Goal: Transaction & Acquisition: Purchase product/service

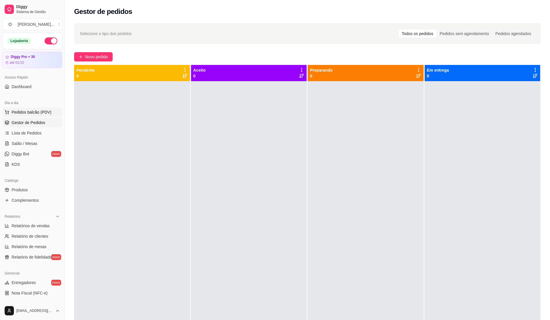
click at [41, 114] on span "Pedidos balcão (PDV)" at bounding box center [32, 112] width 40 height 6
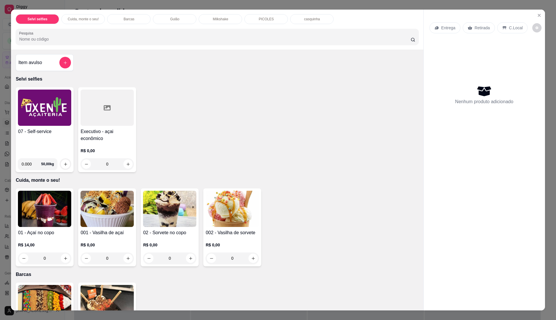
click at [42, 127] on div "07 - Self-service 0.000 50,00 kg" at bounding box center [45, 129] width 58 height 85
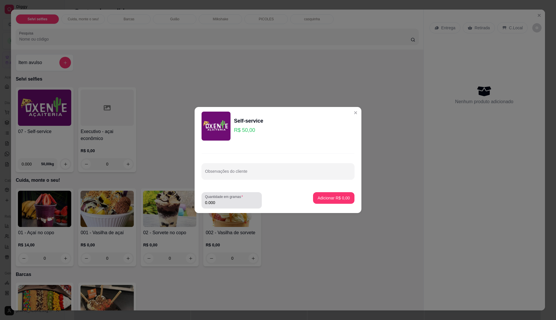
click at [235, 208] on div "Quantidade em gramas 0.000" at bounding box center [232, 200] width 60 height 16
click at [239, 203] on input "0.000" at bounding box center [231, 203] width 53 height 6
type input "0.215"
click at [323, 195] on button "Adicionar R$ 10,75" at bounding box center [332, 197] width 43 height 11
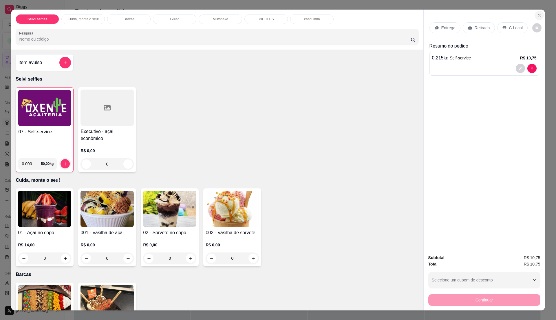
click at [537, 16] on icon "Close" at bounding box center [539, 15] width 5 height 5
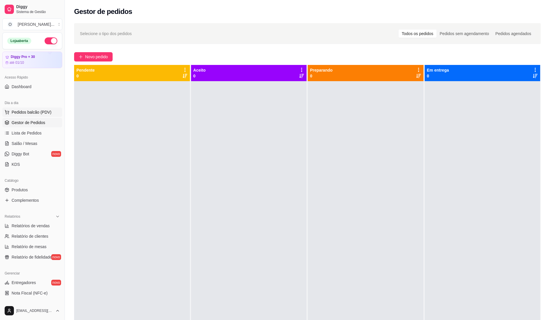
click at [36, 111] on span "Pedidos balcão (PDV)" at bounding box center [32, 112] width 40 height 6
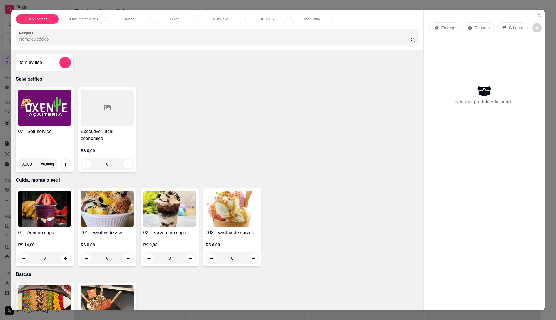
click at [30, 130] on h4 "07 - Self-service" at bounding box center [44, 131] width 53 height 7
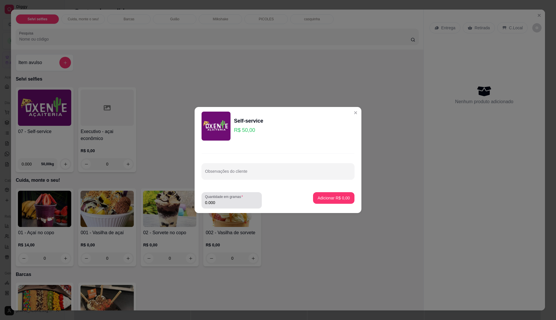
click at [218, 199] on div "0.000" at bounding box center [231, 200] width 53 height 12
click at [228, 201] on input "0.000" at bounding box center [231, 203] width 53 height 6
type input "0.235"
click at [330, 195] on p "Adicionar R$ 11,75" at bounding box center [332, 198] width 34 height 6
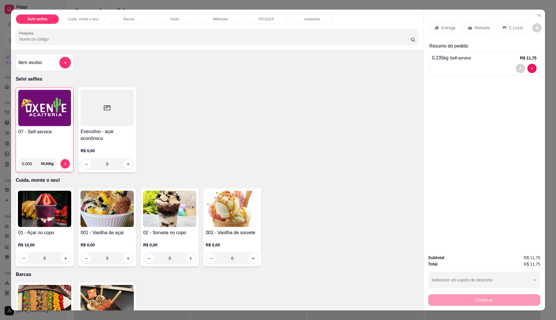
click at [509, 25] on p "C.Local" at bounding box center [516, 28] width 14 height 6
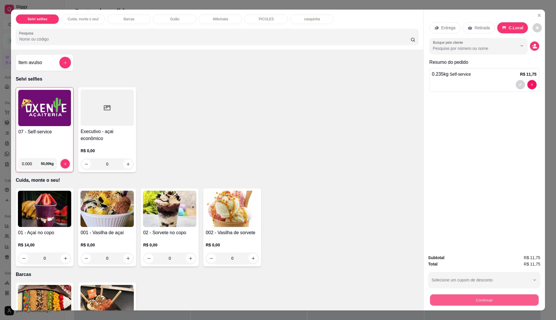
click at [501, 298] on button "Continuar" at bounding box center [484, 299] width 109 height 11
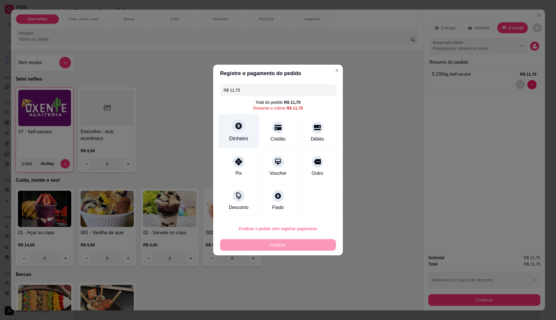
click at [244, 135] on div "Dinheiro" at bounding box center [238, 139] width 19 height 8
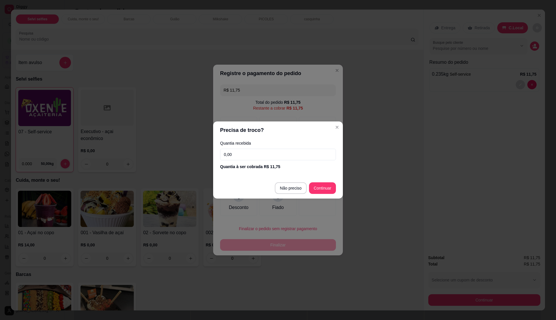
click at [278, 149] on input "0,00" at bounding box center [278, 155] width 116 height 12
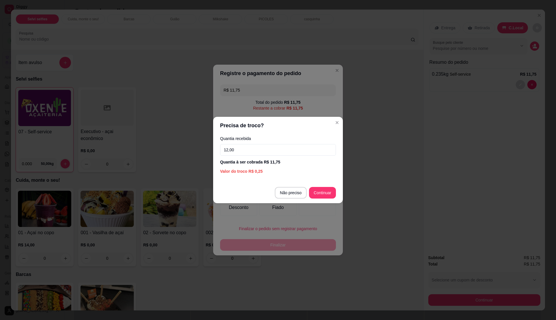
drag, startPoint x: 278, startPoint y: 149, endPoint x: 553, endPoint y: 335, distance: 331.5
type input "12,00"
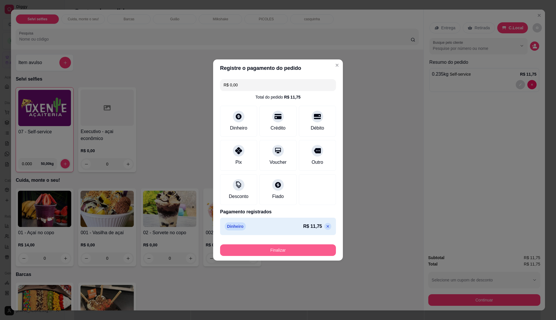
click at [299, 250] on button "Finalizar" at bounding box center [278, 250] width 116 height 12
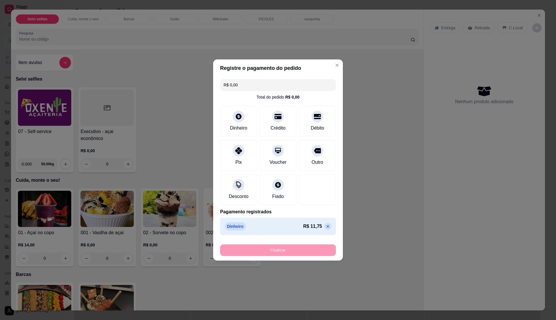
type input "-R$ 11,75"
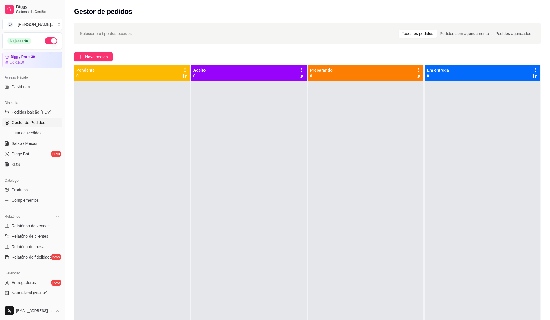
click at [27, 125] on span "Gestor de Pedidos" at bounding box center [29, 123] width 34 height 6
click at [30, 132] on span "Lista de Pedidos" at bounding box center [27, 133] width 30 height 6
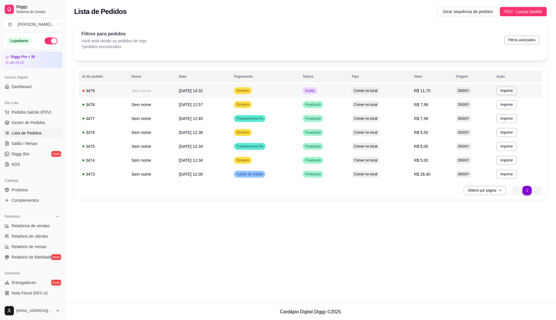
click at [299, 92] on td "Dinheiro" at bounding box center [265, 91] width 69 height 14
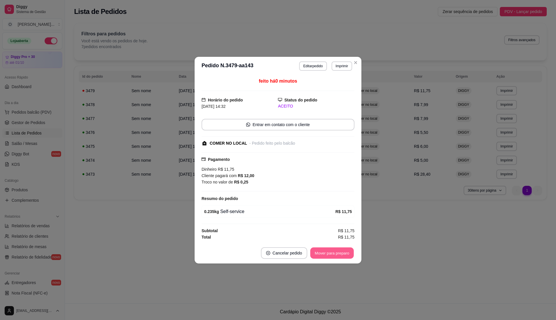
click at [345, 253] on button "Mover para preparo" at bounding box center [331, 252] width 43 height 11
click at [345, 253] on button "Mover para retirada disponível" at bounding box center [322, 252] width 62 height 11
click at [345, 253] on button "Mover para finalizado" at bounding box center [330, 253] width 48 height 12
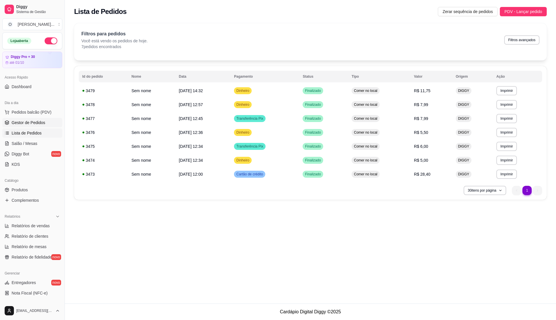
click at [36, 124] on span "Gestor de Pedidos" at bounding box center [29, 123] width 34 height 6
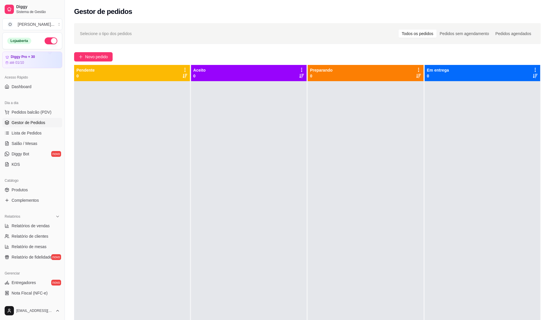
click at [180, 179] on div at bounding box center [132, 241] width 116 height 320
click at [31, 110] on span "Pedidos balcão (PDV)" at bounding box center [32, 112] width 40 height 6
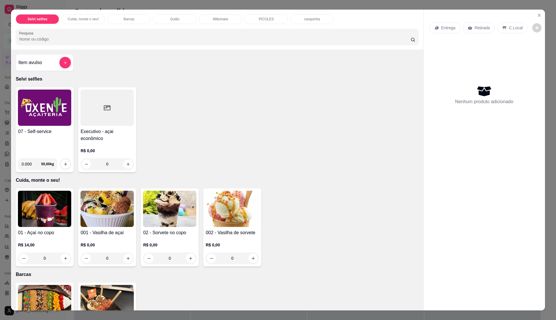
click at [48, 140] on div "07 - Self-service" at bounding box center [44, 140] width 53 height 25
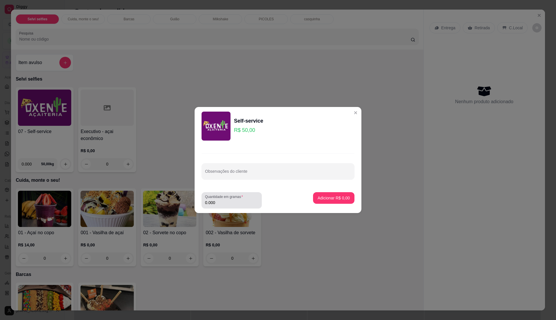
click at [241, 200] on input "0.000" at bounding box center [231, 203] width 53 height 6
type input "0.48"
click at [319, 197] on p "Adicionar R$ 24,00" at bounding box center [333, 198] width 34 height 6
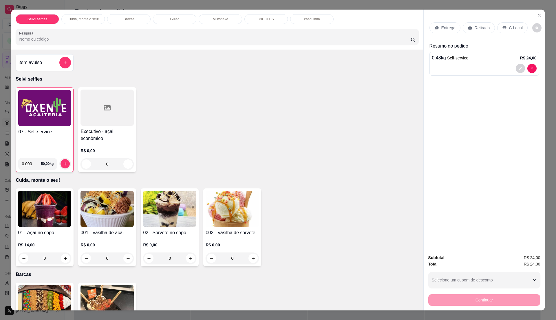
click at [505, 28] on div "C.Local" at bounding box center [512, 27] width 30 height 11
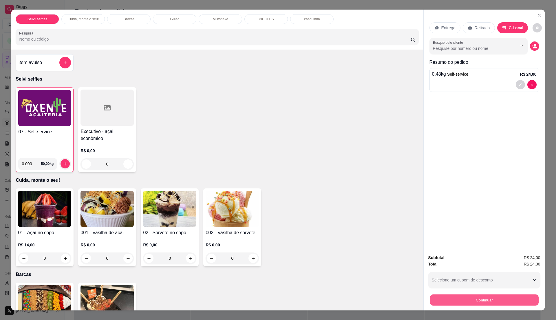
click at [489, 300] on button "Continuar" at bounding box center [484, 299] width 109 height 11
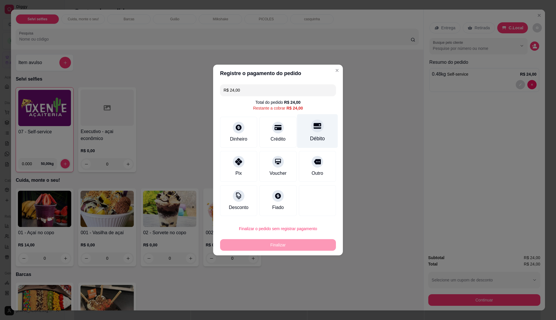
click at [306, 134] on div "Débito" at bounding box center [317, 131] width 41 height 34
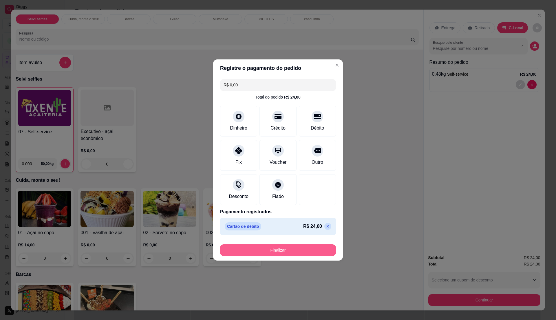
click at [300, 251] on button "Finalizar" at bounding box center [278, 250] width 116 height 12
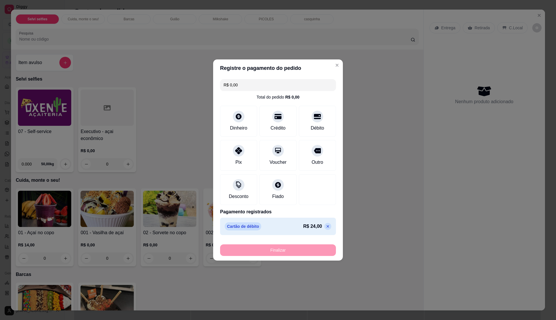
type input "-R$ 24,00"
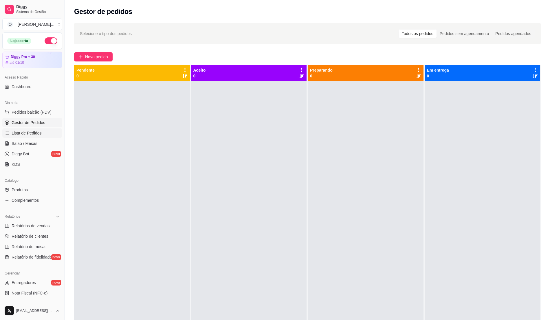
click at [39, 134] on span "Lista de Pedidos" at bounding box center [27, 133] width 30 height 6
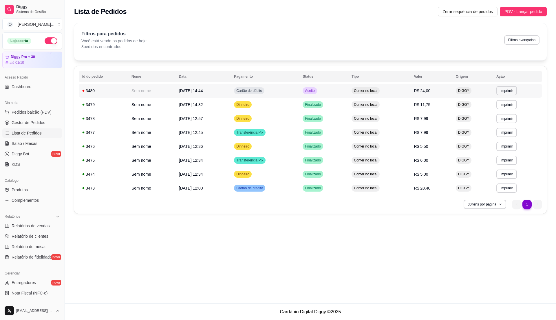
click at [376, 92] on span "Comer no local" at bounding box center [366, 90] width 26 height 5
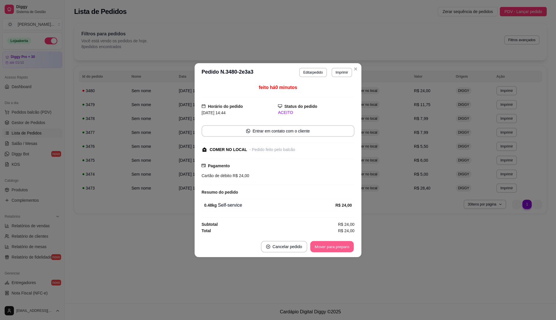
click at [328, 247] on button "Mover para preparo" at bounding box center [331, 246] width 43 height 11
click at [328, 247] on button "Mover para retirada disponível" at bounding box center [322, 247] width 64 height 12
click at [328, 247] on button "Mover para finalizado" at bounding box center [330, 247] width 48 height 12
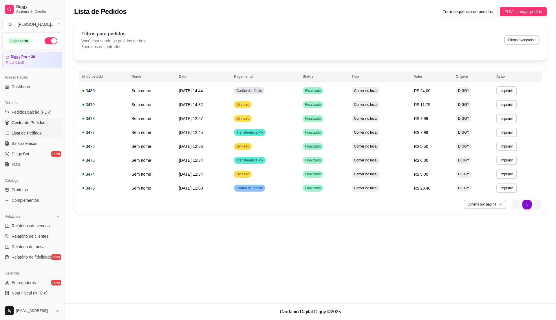
click at [47, 120] on link "Gestor de Pedidos" at bounding box center [32, 122] width 60 height 9
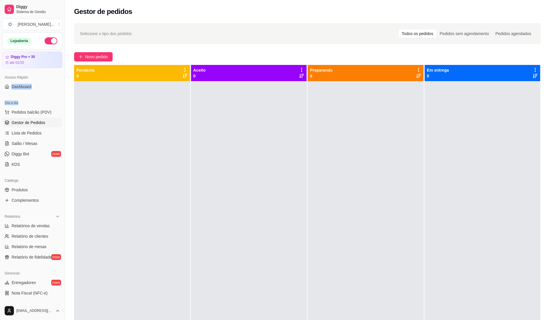
drag, startPoint x: 19, startPoint y: 100, endPoint x: 0, endPoint y: 86, distance: 23.4
click at [0, 86] on div "Loja aberta Diggy Pro + 30 até 01/10 Acesso Rápido Dashboard Dia a dia Pedidos …" at bounding box center [32, 166] width 65 height 269
drag, startPoint x: 0, startPoint y: 86, endPoint x: 32, endPoint y: 114, distance: 42.1
click at [32, 114] on span "Pedidos balcão (PDV)" at bounding box center [32, 112] width 40 height 6
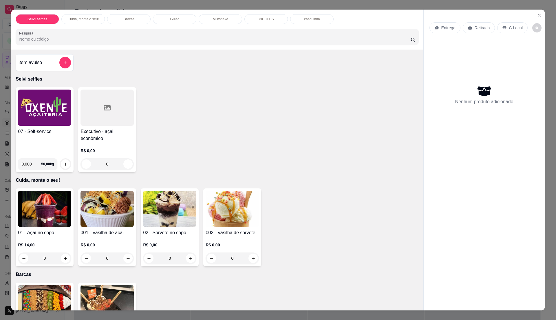
click at [41, 126] on div "07 - Self-service 0.000 50,00 kg" at bounding box center [45, 129] width 58 height 85
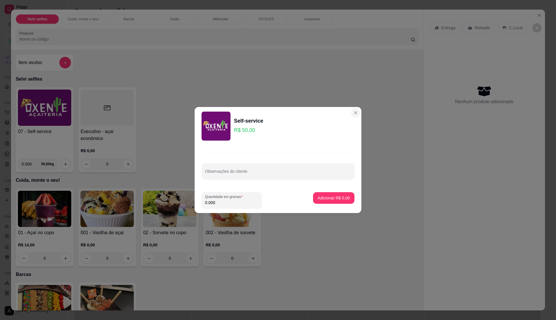
drag, startPoint x: 354, startPoint y: 115, endPoint x: 350, endPoint y: 115, distance: 4.3
click at [350, 115] on section "Self-service R$ 50,00 Observações do cliente Quantidade em gramas 0.000 Adicion…" at bounding box center [278, 160] width 167 height 106
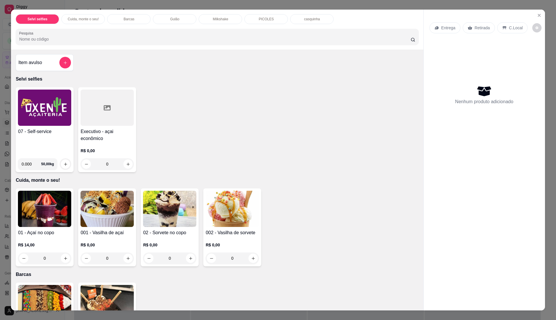
click at [57, 137] on div "07 - Self-service" at bounding box center [44, 140] width 53 height 25
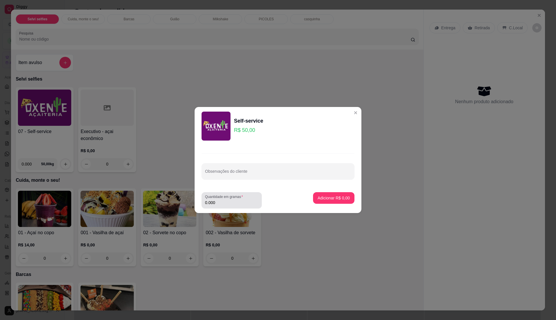
click at [244, 194] on label "Quantidade em gramas" at bounding box center [225, 196] width 40 height 5
click at [244, 200] on input "0.000" at bounding box center [231, 203] width 53 height 6
click at [258, 199] on div "Quantidade em gramas 0" at bounding box center [232, 200] width 60 height 16
click at [248, 199] on div "0" at bounding box center [231, 200] width 53 height 12
click at [241, 204] on input "0" at bounding box center [231, 203] width 53 height 6
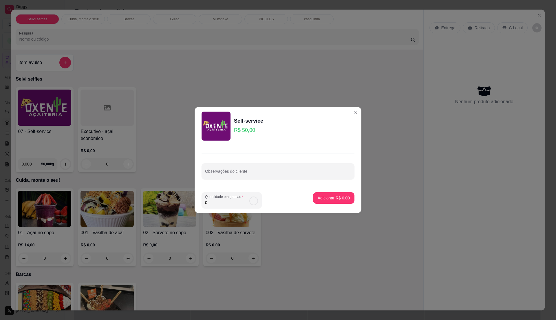
type input "0.18"
click at [338, 196] on p "Adicionar R$ 9,00" at bounding box center [333, 198] width 31 height 6
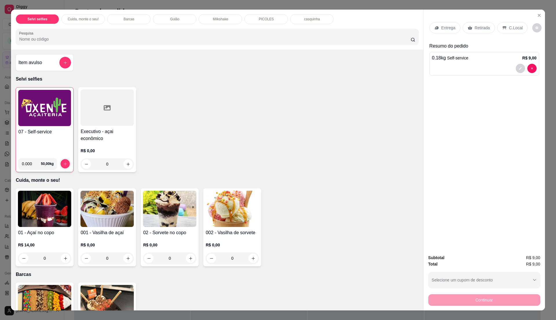
click at [51, 145] on div "07 - Self-service" at bounding box center [44, 140] width 53 height 25
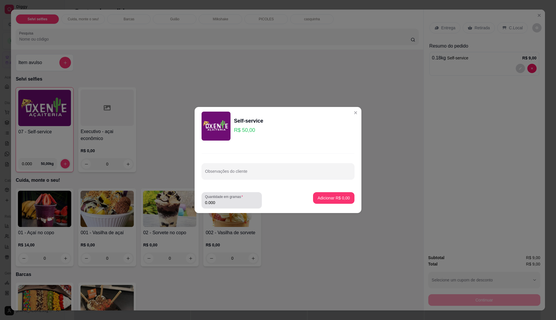
click at [224, 203] on input "0.000" at bounding box center [231, 203] width 53 height 6
click at [224, 203] on input "0" at bounding box center [231, 203] width 53 height 6
type input "0.13"
click at [334, 196] on p "Adicionar R$ 6,50" at bounding box center [333, 198] width 31 height 6
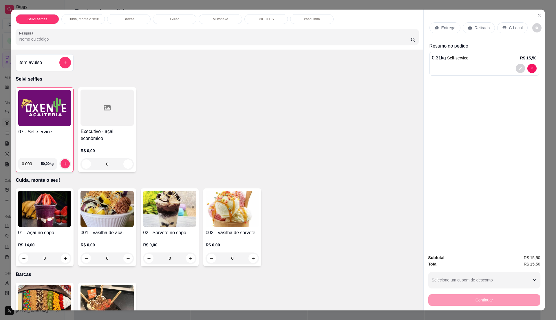
click at [511, 28] on p "C.Local" at bounding box center [516, 28] width 14 height 6
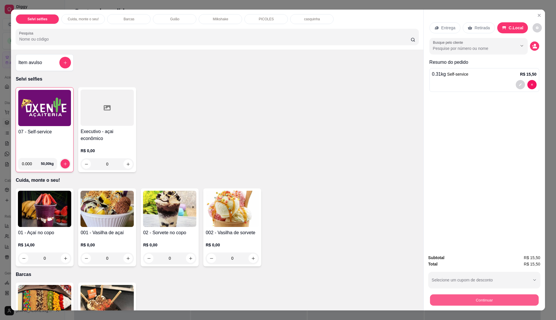
click at [497, 299] on button "Continuar" at bounding box center [484, 299] width 109 height 11
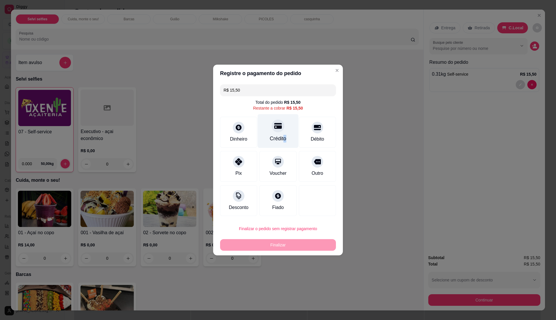
click at [282, 140] on div "Crédito" at bounding box center [278, 139] width 17 height 8
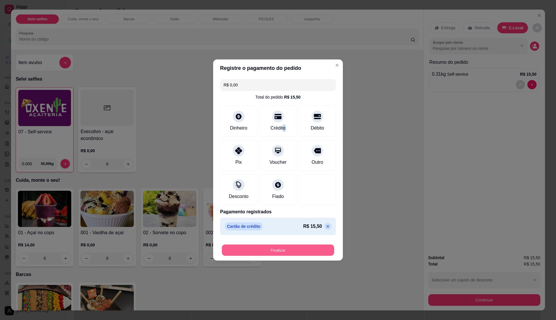
click at [290, 248] on button "Finalizar" at bounding box center [278, 249] width 112 height 11
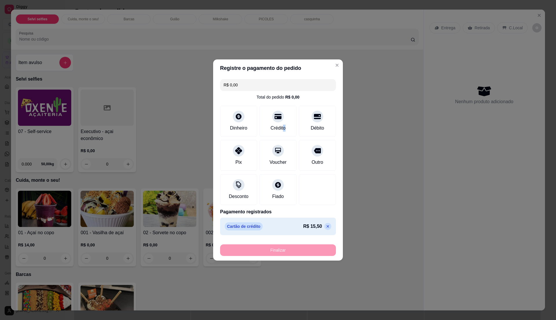
type input "-R$ 15,50"
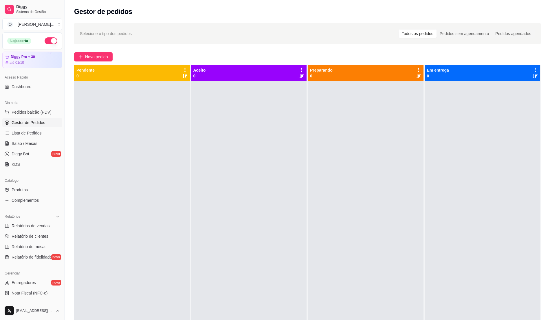
click at [40, 122] on span "Gestor de Pedidos" at bounding box center [29, 123] width 34 height 6
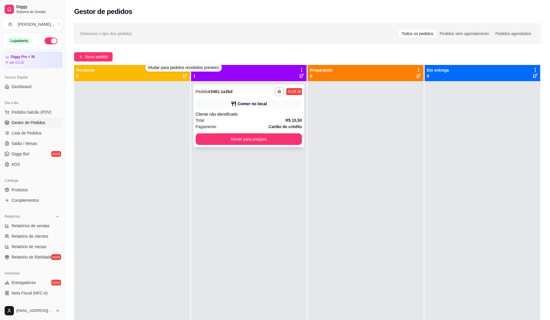
click at [228, 102] on div "Comer no local" at bounding box center [249, 104] width 107 height 8
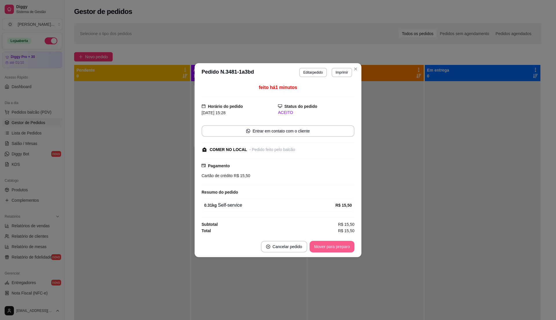
click at [338, 243] on button "Mover para preparo" at bounding box center [332, 247] width 45 height 12
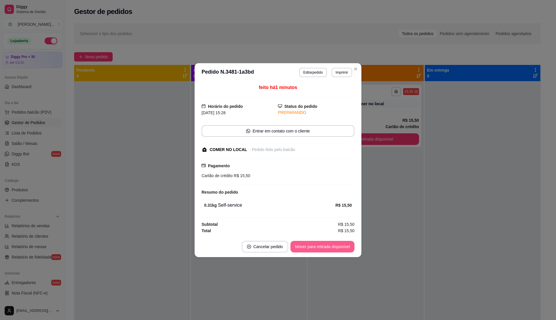
click at [338, 243] on button "Mover para retirada disponível" at bounding box center [322, 247] width 64 height 12
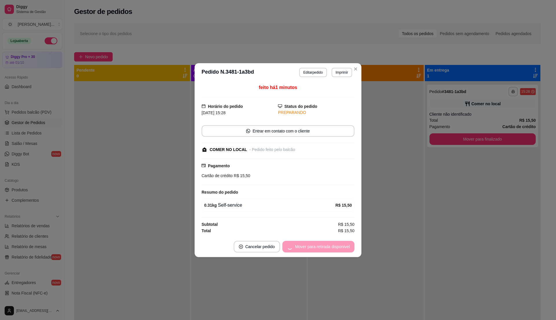
click at [338, 243] on div "Mover para retirada disponível" at bounding box center [318, 247] width 72 height 12
click at [338, 243] on button "Mover para finalizado" at bounding box center [330, 246] width 47 height 11
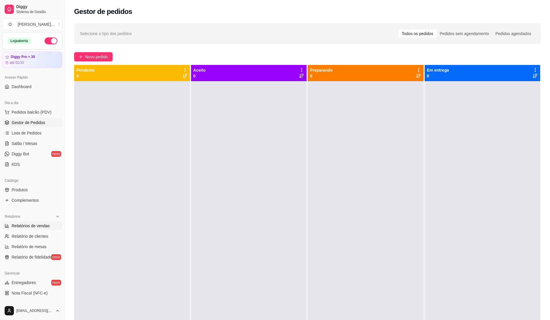
click at [39, 225] on span "Relatórios de vendas" at bounding box center [31, 226] width 38 height 6
click at [46, 228] on span "Relatórios de vendas" at bounding box center [31, 226] width 38 height 6
click at [50, 236] on link "Relatório de clientes" at bounding box center [32, 235] width 60 height 9
click at [45, 227] on span "Relatórios de vendas" at bounding box center [31, 226] width 38 height 6
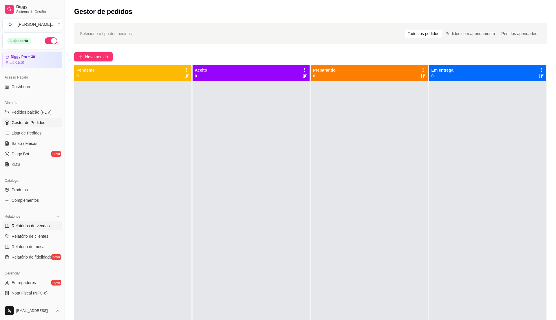
select select "ALL"
select select "0"
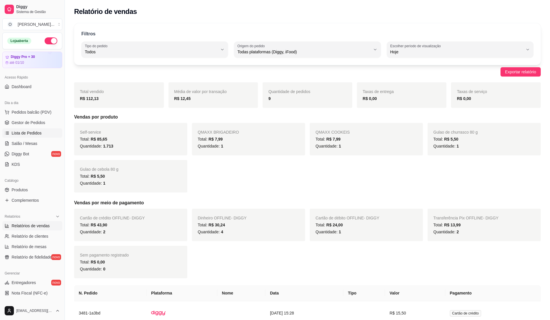
click at [36, 134] on span "Lista de Pedidos" at bounding box center [27, 133] width 30 height 6
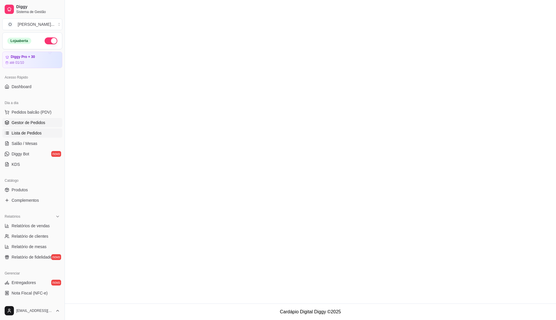
click at [41, 124] on span "Gestor de Pedidos" at bounding box center [29, 123] width 34 height 6
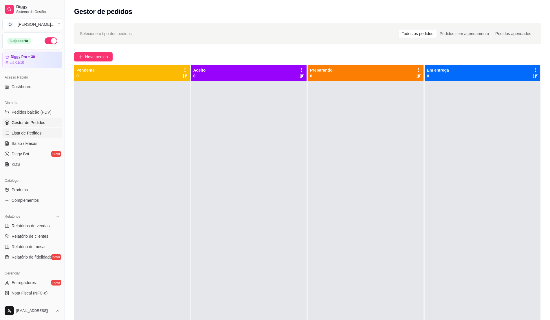
click at [30, 132] on span "Lista de Pedidos" at bounding box center [27, 133] width 30 height 6
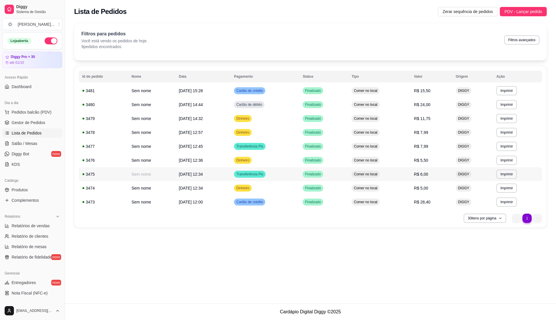
click at [437, 196] on tbody "**********" at bounding box center [310, 146] width 463 height 125
click at [44, 123] on span "Gestor de Pedidos" at bounding box center [29, 123] width 34 height 6
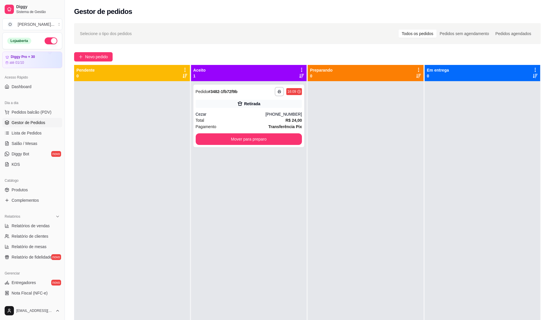
click at [129, 231] on div at bounding box center [132, 241] width 116 height 320
click at [264, 141] on button "Mover para preparo" at bounding box center [249, 139] width 107 height 12
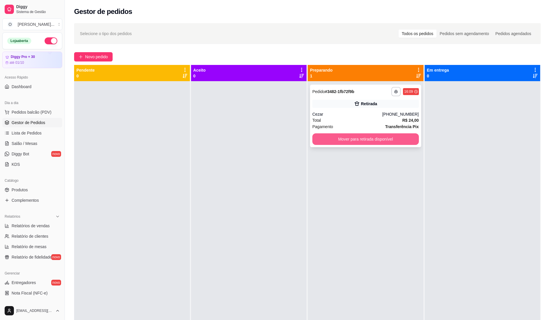
click at [345, 138] on button "Mover para retirada disponível" at bounding box center [365, 139] width 107 height 12
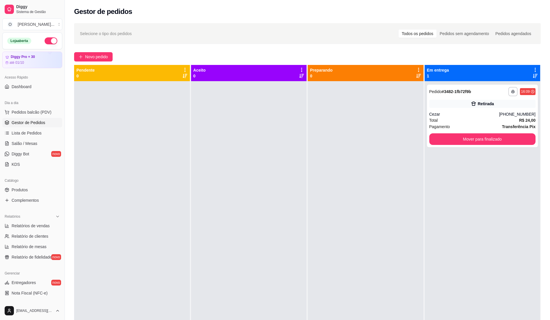
drag, startPoint x: 232, startPoint y: 183, endPoint x: 214, endPoint y: 180, distance: 18.8
click at [232, 183] on div at bounding box center [249, 241] width 116 height 320
click at [45, 113] on span "Pedidos balcão (PDV)" at bounding box center [32, 112] width 40 height 6
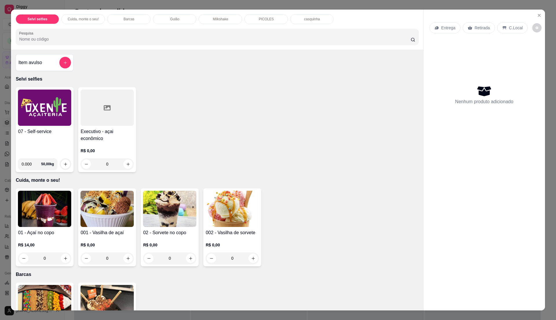
click at [43, 139] on div "07 - Self-service" at bounding box center [44, 140] width 53 height 25
click at [541, 16] on div "Entrega Retirada C.Local Nenhum produto adicionado" at bounding box center [484, 155] width 121 height 291
click at [539, 16] on button "Close" at bounding box center [539, 15] width 9 height 9
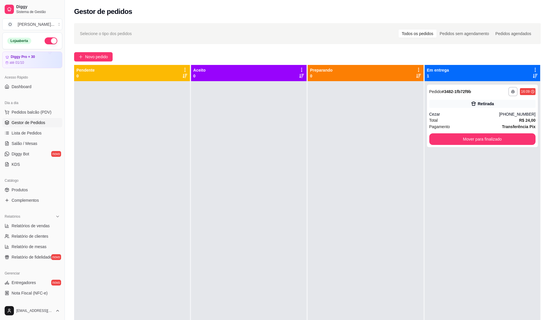
drag, startPoint x: 277, startPoint y: 178, endPoint x: 232, endPoint y: 222, distance: 63.1
click at [231, 222] on div at bounding box center [249, 241] width 116 height 320
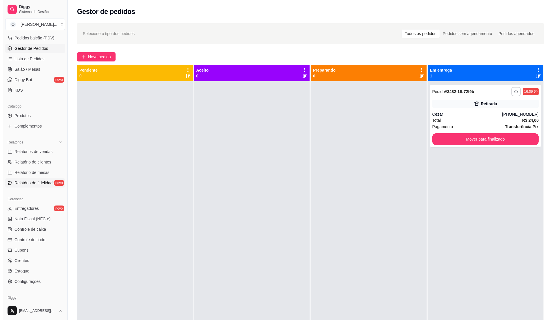
scroll to position [97, 0]
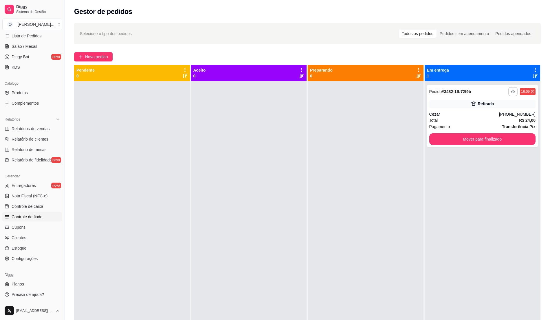
click at [39, 215] on span "Controle de fiado" at bounding box center [27, 217] width 31 height 6
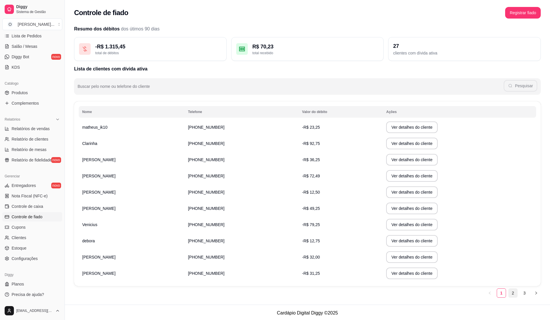
click at [515, 294] on link "2" at bounding box center [513, 292] width 9 height 9
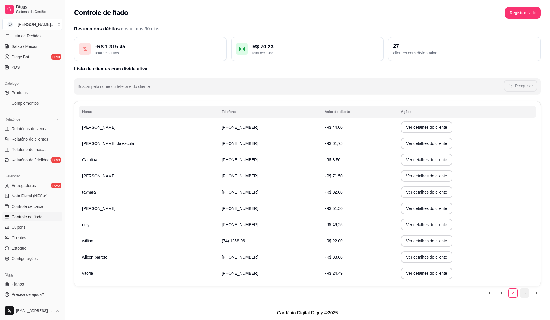
click at [523, 294] on link "3" at bounding box center [524, 292] width 9 height 9
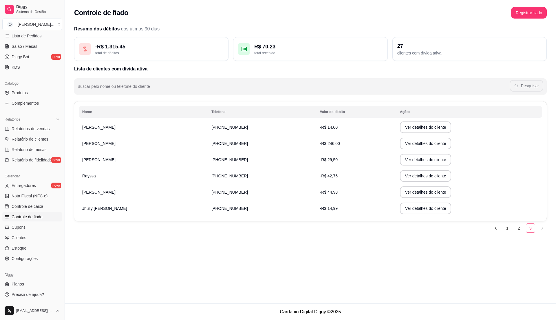
click at [317, 126] on td "-R$ 14,00" at bounding box center [357, 127] width 80 height 16
click at [420, 126] on button "Ver detalhes do cliente" at bounding box center [426, 127] width 52 height 12
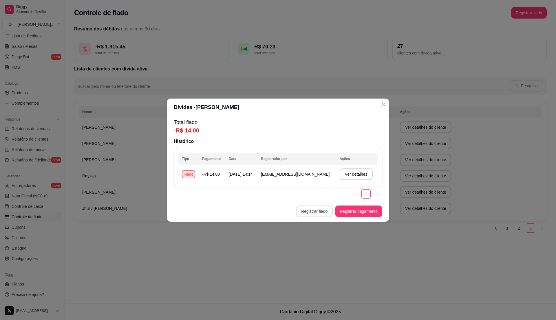
click at [310, 210] on button "Registrar fiado" at bounding box center [314, 211] width 37 height 12
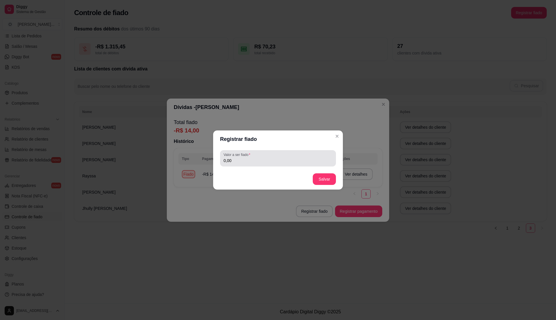
click at [256, 164] on div "0,00" at bounding box center [278, 158] width 109 height 12
type input "14,50"
click at [327, 180] on button "Salvar" at bounding box center [324, 179] width 23 height 12
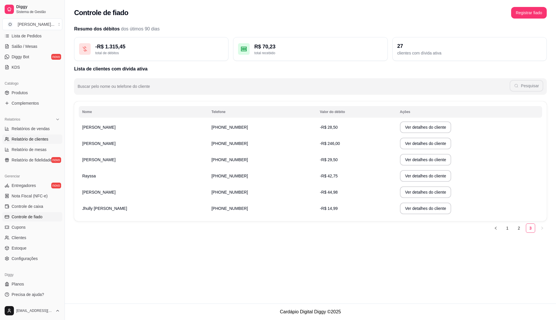
click at [38, 136] on span "Relatório de clientes" at bounding box center [30, 139] width 37 height 6
select select "30"
select select "HIGHEST_TOTAL_SPENT_WITH_ORDERS"
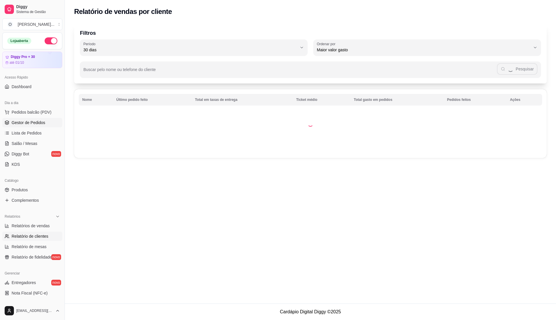
click at [39, 123] on span "Gestor de Pedidos" at bounding box center [29, 123] width 34 height 6
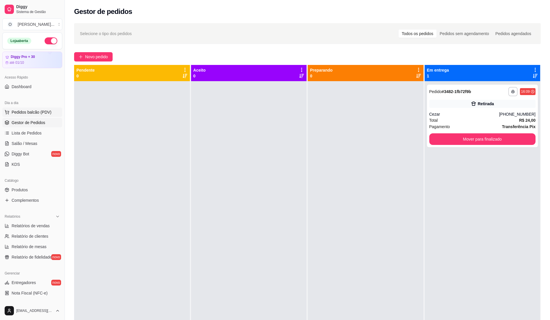
click at [46, 112] on span "Pedidos balcão (PDV)" at bounding box center [32, 112] width 40 height 6
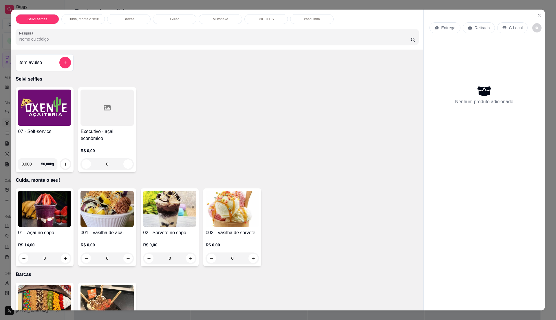
click at [35, 129] on h4 "07 - Self-service" at bounding box center [44, 131] width 53 height 7
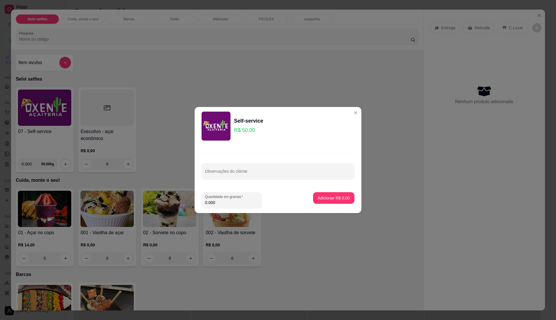
click at [236, 203] on input "0.000" at bounding box center [231, 203] width 53 height 6
click at [236, 203] on input "0" at bounding box center [231, 203] width 53 height 6
click at [235, 199] on div "Quantidade em gramas 0" at bounding box center [232, 200] width 60 height 16
click at [226, 202] on input "0" at bounding box center [231, 203] width 53 height 6
type input "0.345"
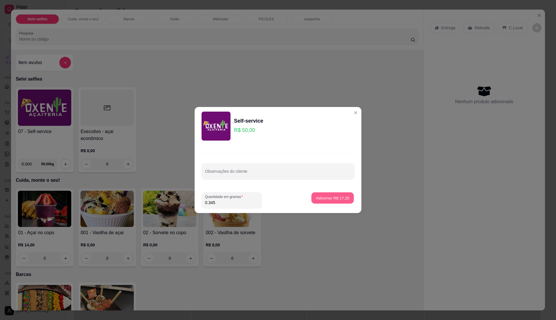
click at [332, 200] on p "Adicionar R$ 17,25" at bounding box center [333, 198] width 34 height 6
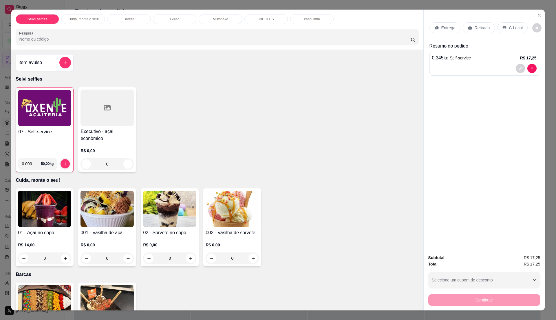
click at [510, 21] on div "Entrega Retirada C.Local" at bounding box center [484, 28] width 110 height 20
click at [509, 28] on p "C.Local" at bounding box center [516, 28] width 14 height 6
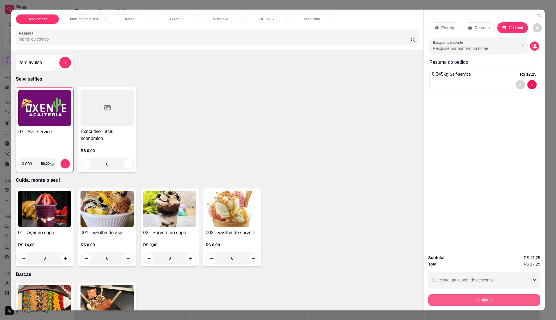
click at [473, 299] on button "Continuar" at bounding box center [484, 300] width 112 height 12
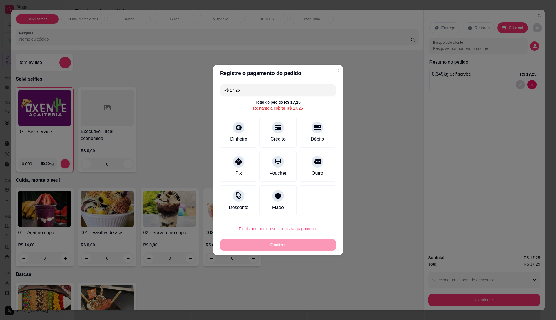
click at [235, 173] on div "Pix" at bounding box center [238, 173] width 6 height 7
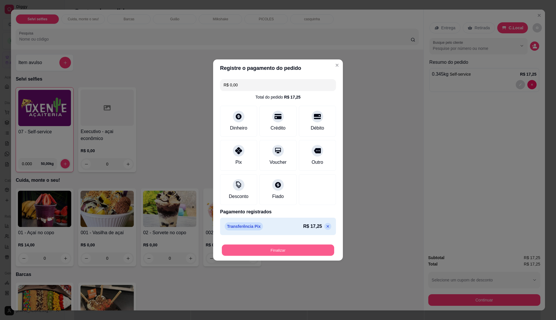
click at [271, 249] on button "Finalizar" at bounding box center [278, 249] width 112 height 11
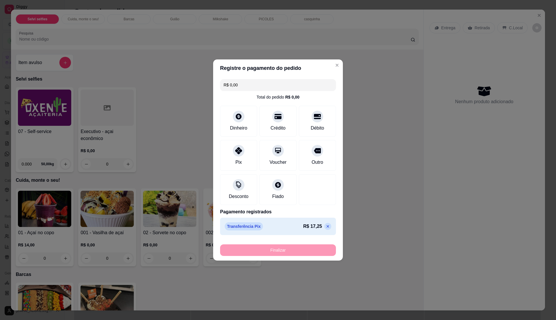
type input "-R$ 17,25"
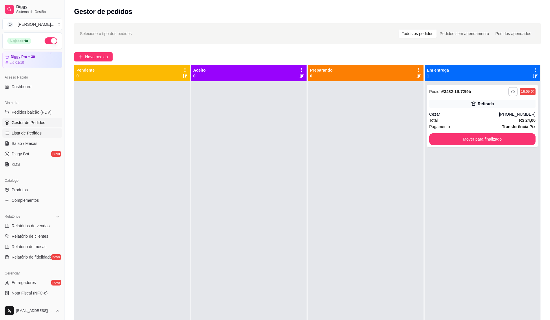
click at [38, 131] on span "Lista de Pedidos" at bounding box center [27, 133] width 30 height 6
click at [40, 130] on span "Lista de Pedidos" at bounding box center [27, 133] width 30 height 6
click at [36, 136] on span "Lista de Pedidos" at bounding box center [27, 133] width 30 height 6
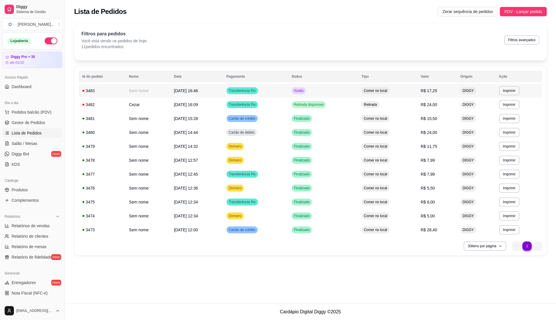
click at [249, 90] on span "Transferência Pix" at bounding box center [242, 90] width 29 height 5
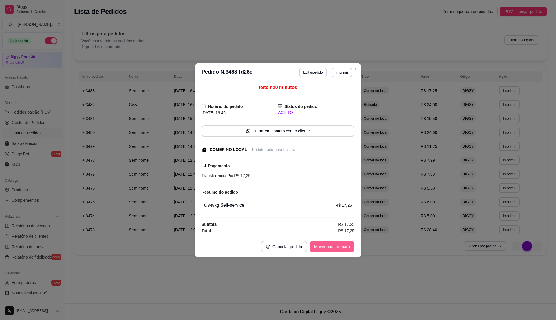
click at [326, 246] on button "Mover para preparo" at bounding box center [332, 247] width 45 height 12
click at [326, 246] on button "Mover para retirada disponível" at bounding box center [322, 246] width 62 height 11
click at [326, 246] on button "Mover para finalizado" at bounding box center [330, 246] width 47 height 11
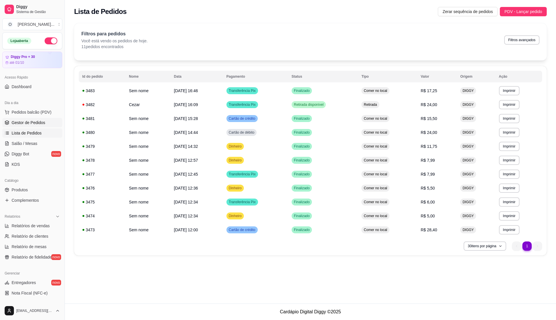
click at [44, 124] on link "Gestor de Pedidos" at bounding box center [32, 122] width 60 height 9
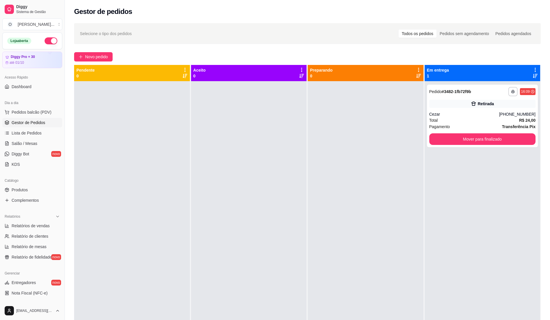
click at [280, 116] on div at bounding box center [249, 241] width 116 height 320
click at [488, 136] on button "Mover para finalizado" at bounding box center [482, 139] width 103 height 11
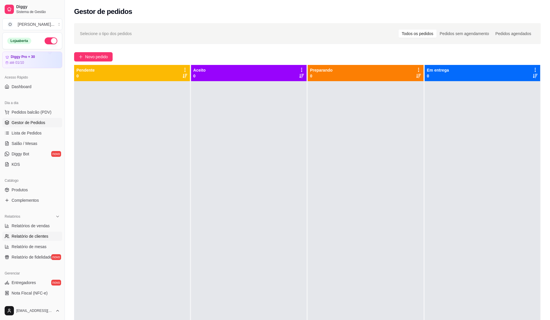
click at [41, 235] on span "Relatório de clientes" at bounding box center [30, 236] width 37 height 6
click at [42, 227] on span "Relatórios de vendas" at bounding box center [31, 226] width 38 height 6
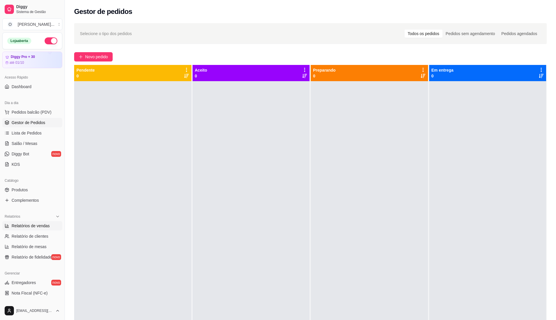
select select "ALL"
select select "0"
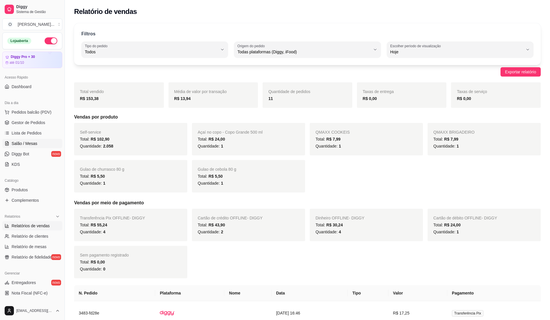
click at [30, 139] on link "Salão / Mesas" at bounding box center [32, 143] width 60 height 9
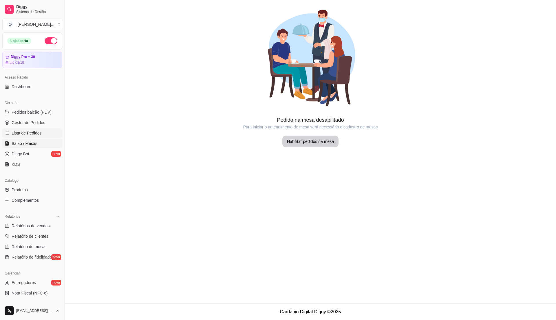
click at [35, 132] on span "Lista de Pedidos" at bounding box center [27, 133] width 30 height 6
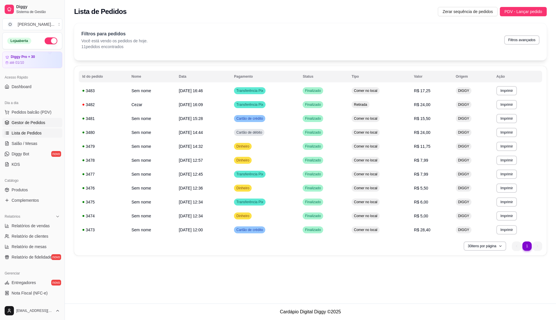
click at [38, 122] on span "Gestor de Pedidos" at bounding box center [29, 123] width 34 height 6
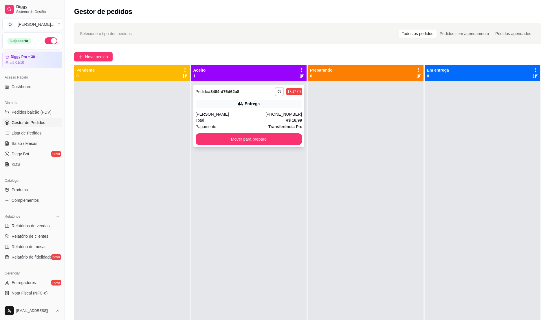
click at [248, 118] on div "Total R$ 16,99" at bounding box center [249, 120] width 107 height 6
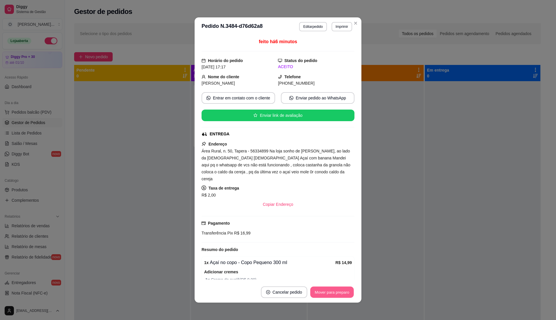
click at [331, 293] on button "Mover para preparo" at bounding box center [331, 291] width 43 height 11
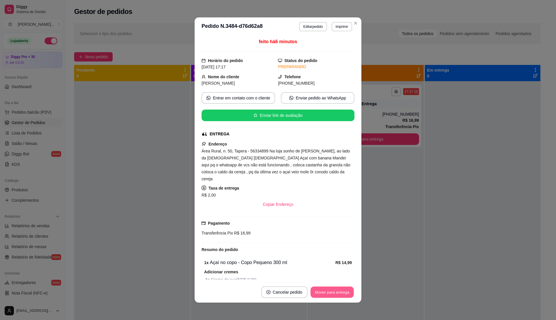
click at [331, 293] on button "Mover para entrega" at bounding box center [331, 291] width 43 height 11
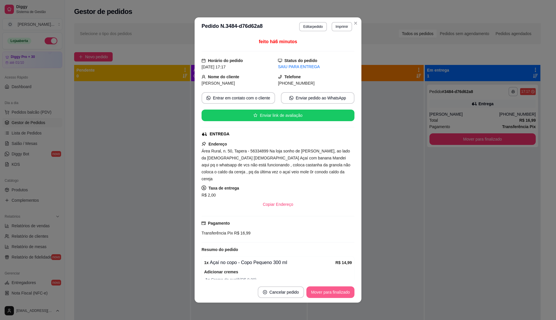
click at [331, 293] on button "Mover para finalizado" at bounding box center [330, 292] width 48 height 12
